Goal: Information Seeking & Learning: Compare options

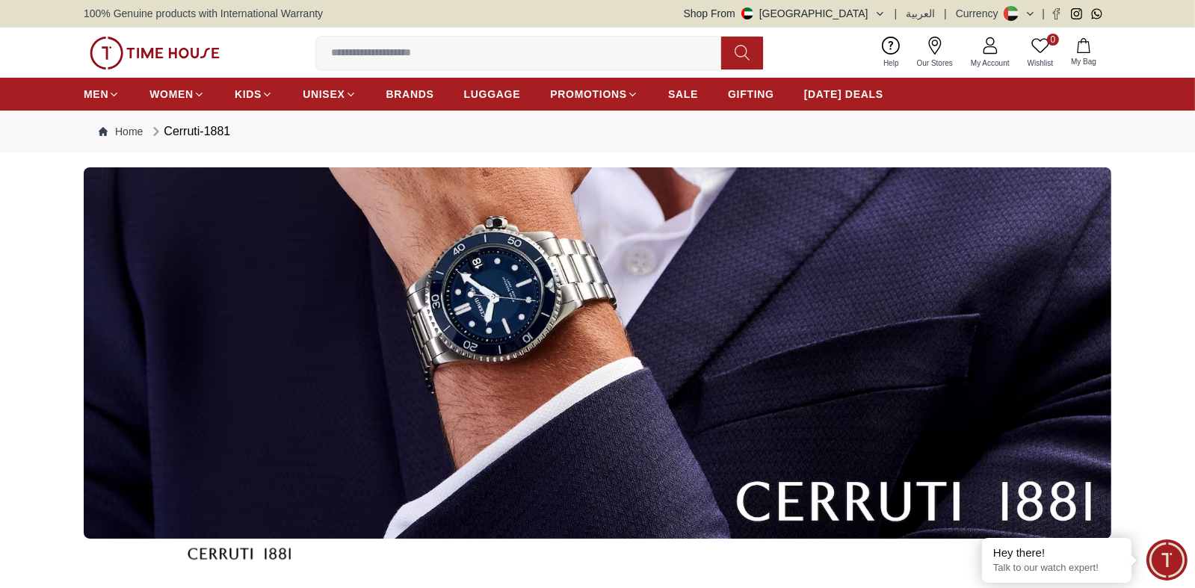
click at [649, 311] on img at bounding box center [597, 352] width 1027 height 371
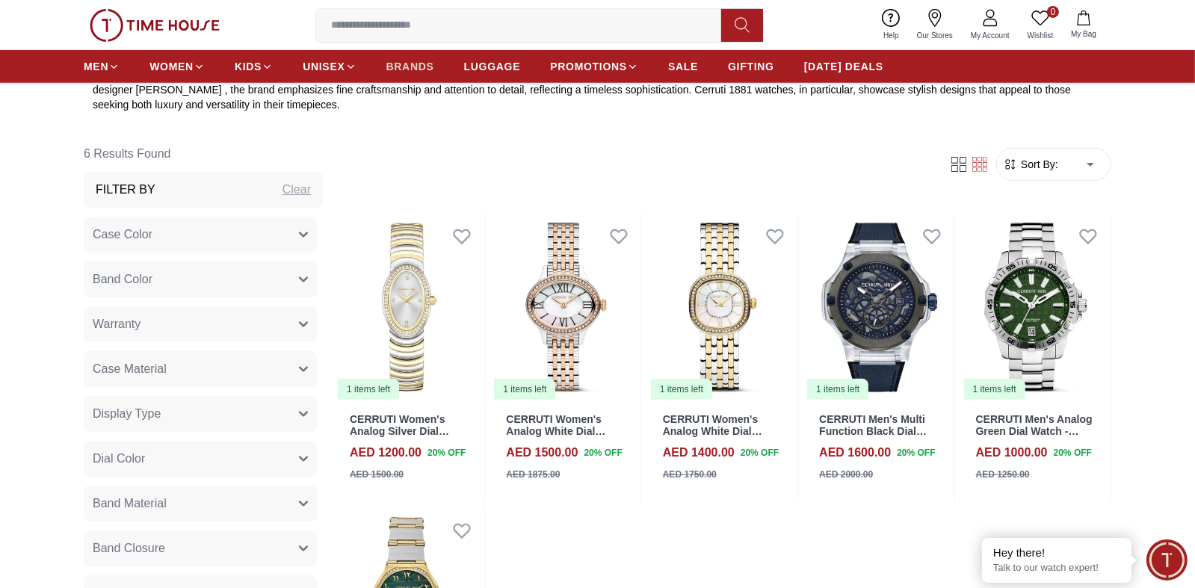
click at [427, 69] on span "BRANDS" at bounding box center [410, 66] width 48 height 15
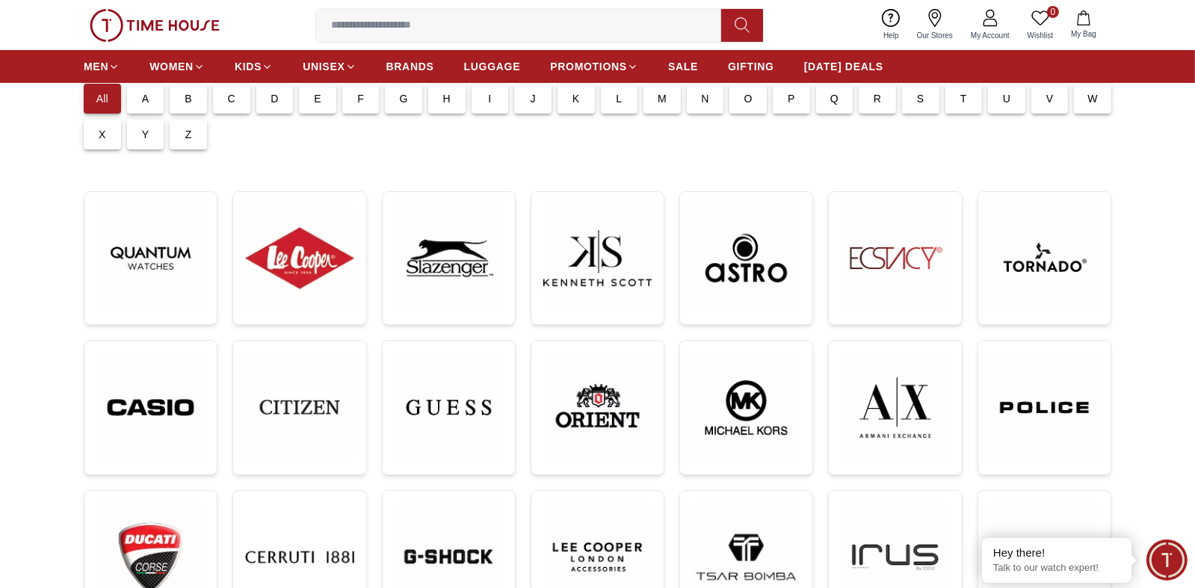
scroll to position [149, 0]
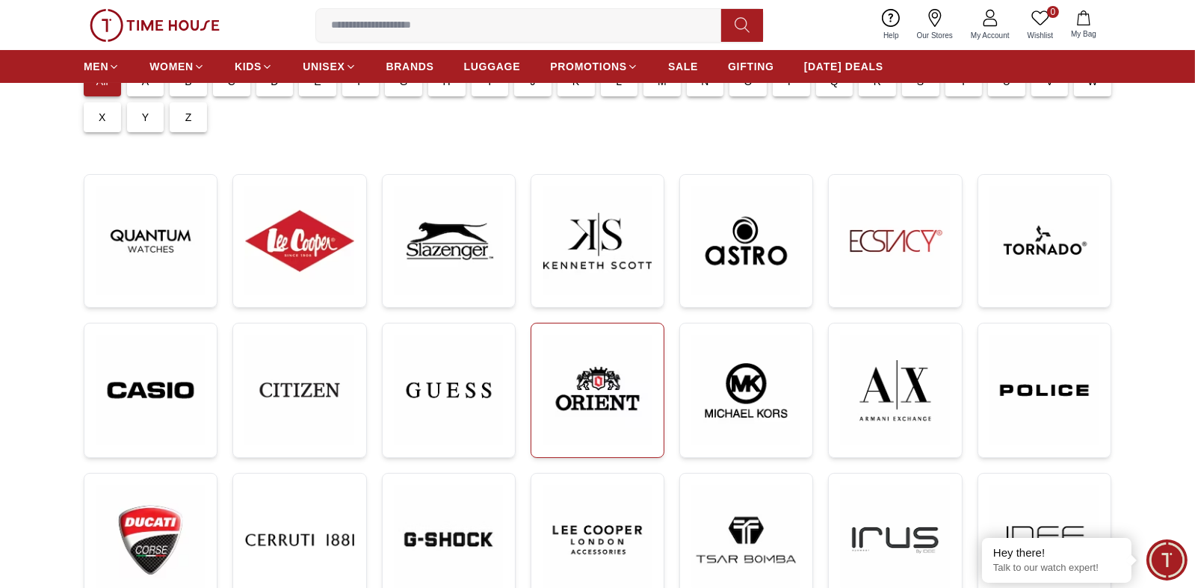
click at [614, 403] on img at bounding box center [597, 389] width 108 height 109
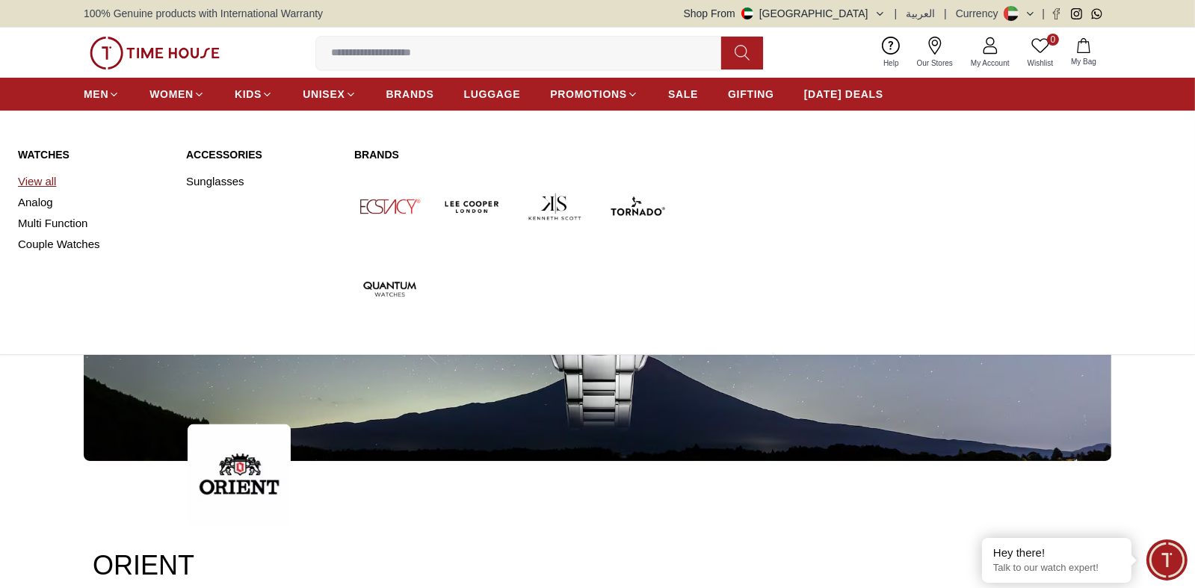
click at [34, 179] on link "View all" at bounding box center [93, 181] width 150 height 21
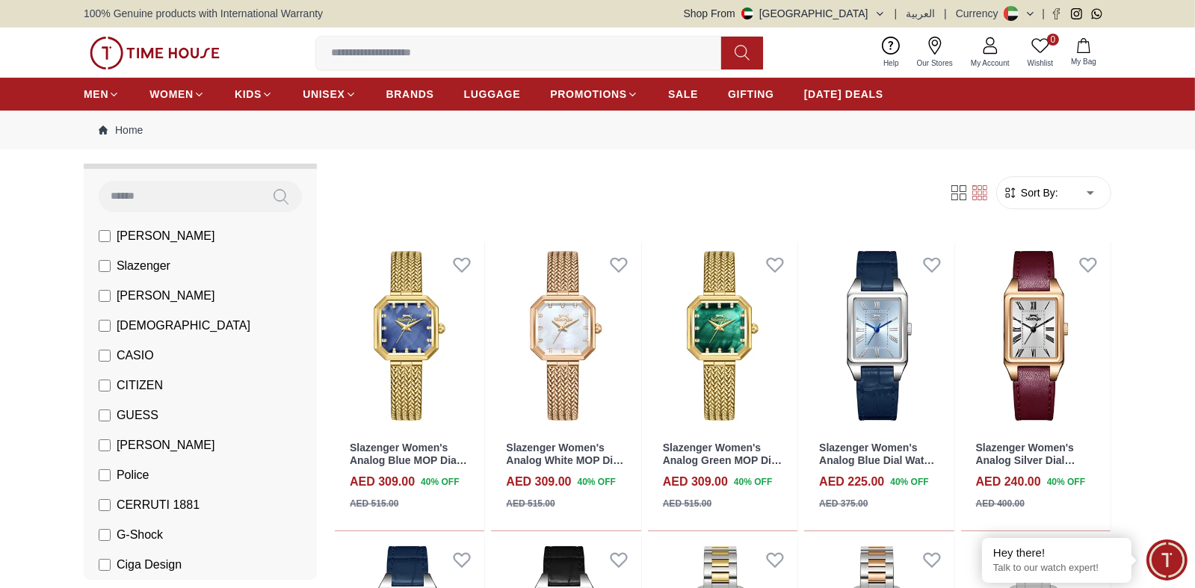
scroll to position [149, 0]
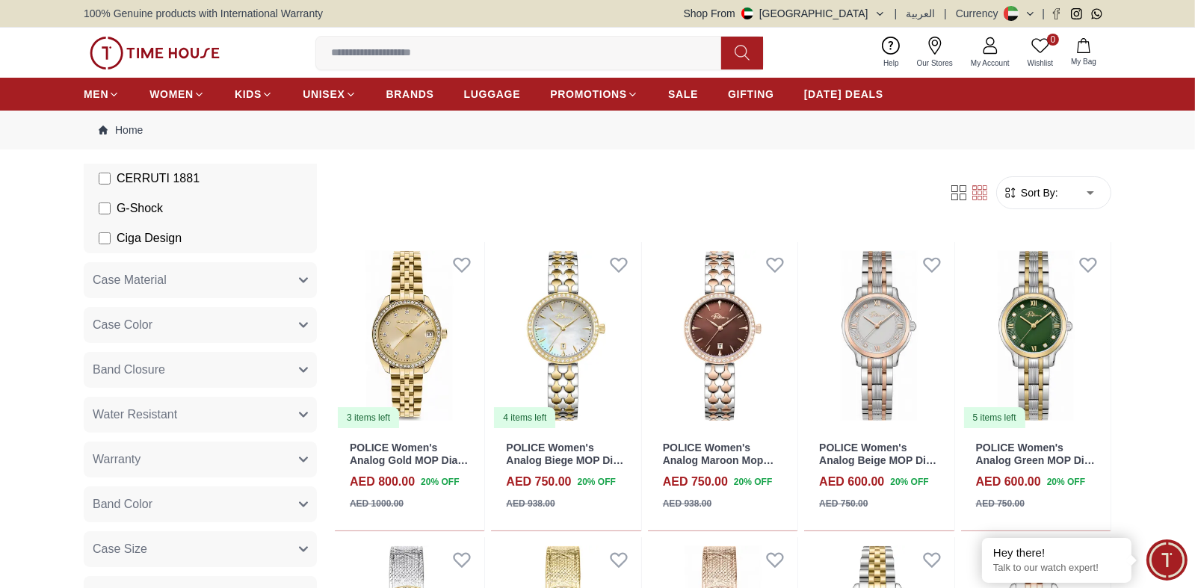
scroll to position [448, 0]
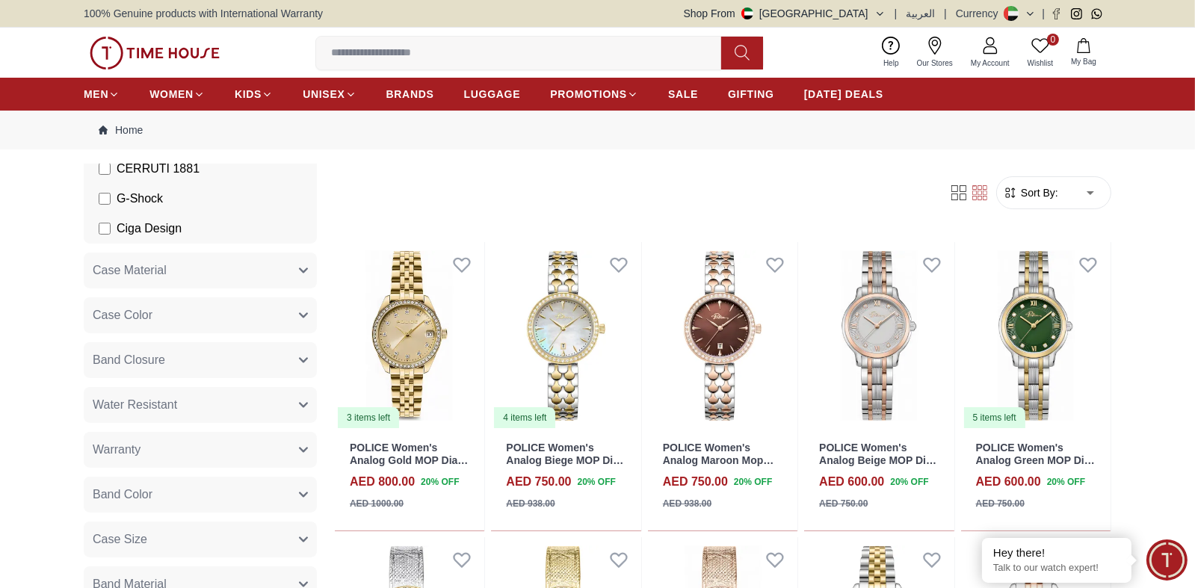
click at [141, 322] on span "Case Color" at bounding box center [123, 315] width 60 height 18
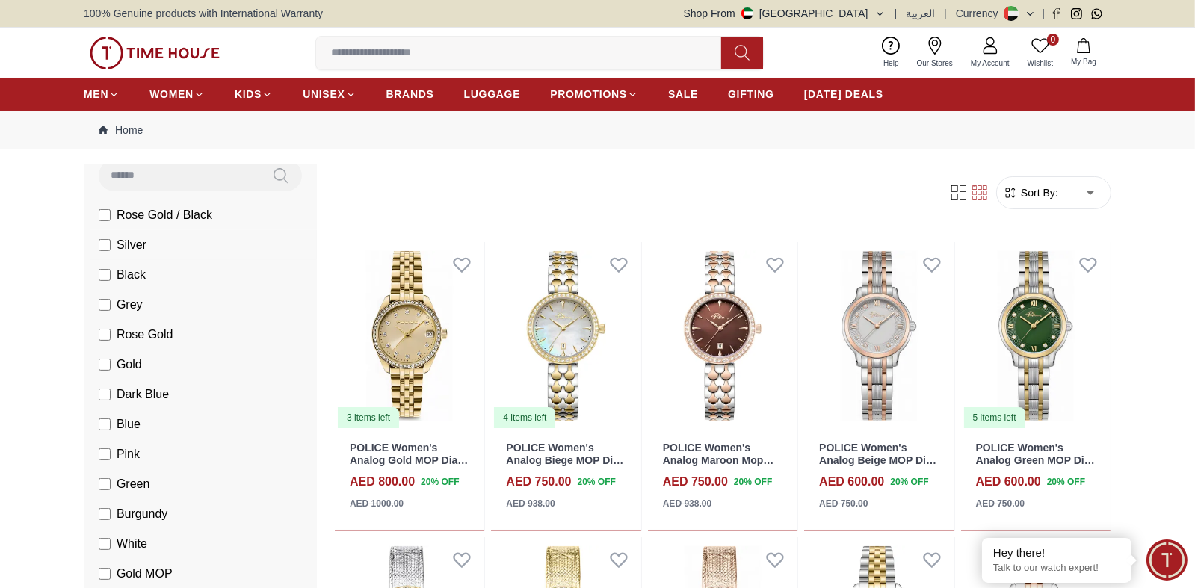
scroll to position [672, 0]
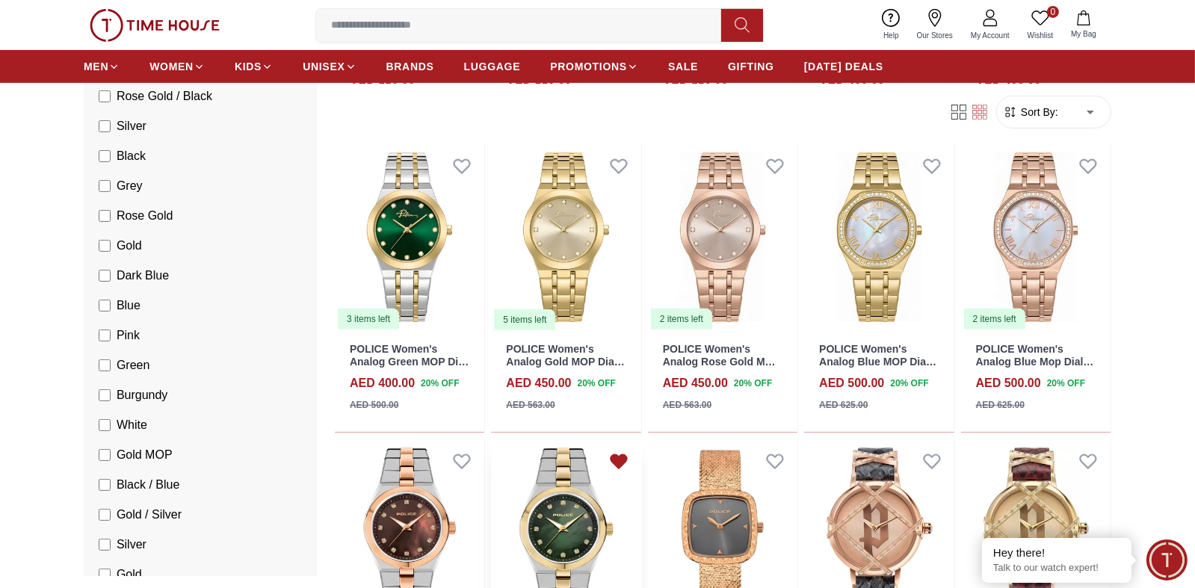
scroll to position [822, 0]
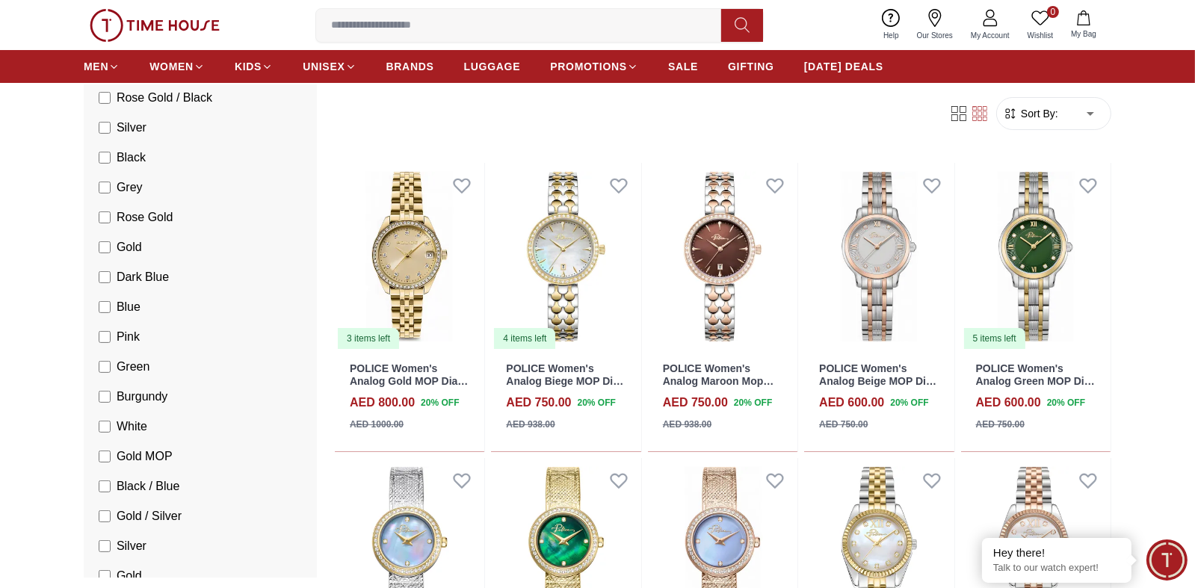
scroll to position [74, 0]
